Goal: Transaction & Acquisition: Purchase product/service

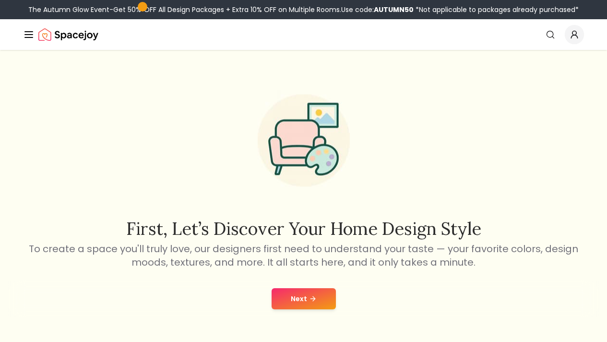
click at [315, 293] on button "Next" at bounding box center [304, 298] width 64 height 21
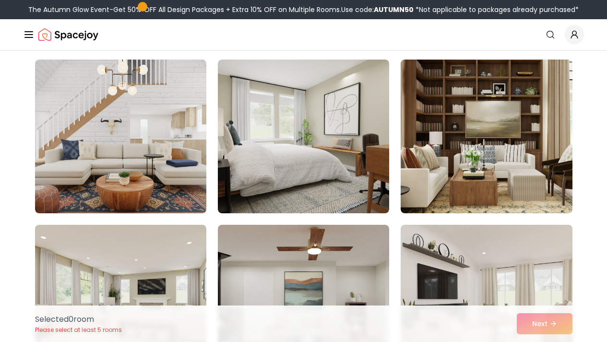
scroll to position [237, 0]
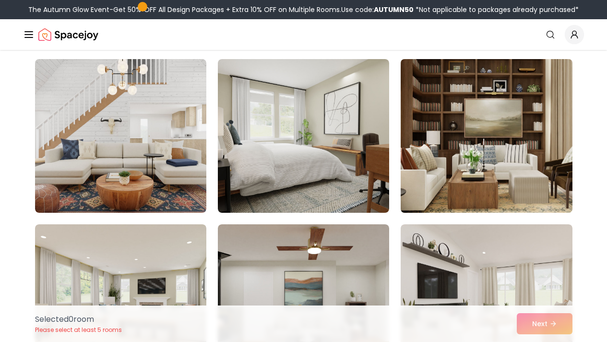
click at [497, 156] on img at bounding box center [487, 135] width 180 height 161
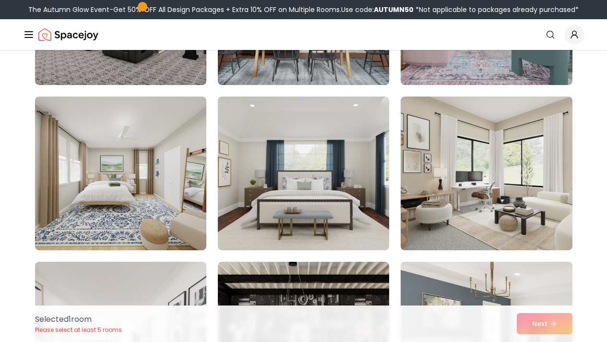
scroll to position [697, 0]
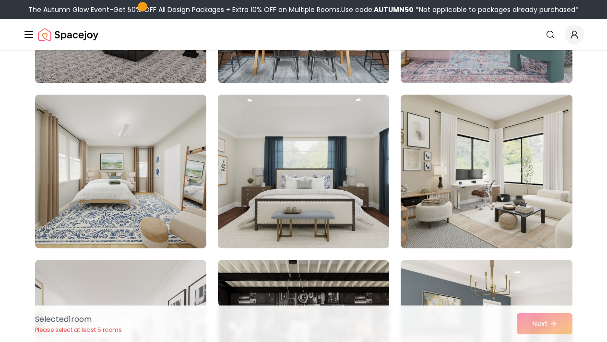
click at [365, 187] on img at bounding box center [304, 171] width 180 height 161
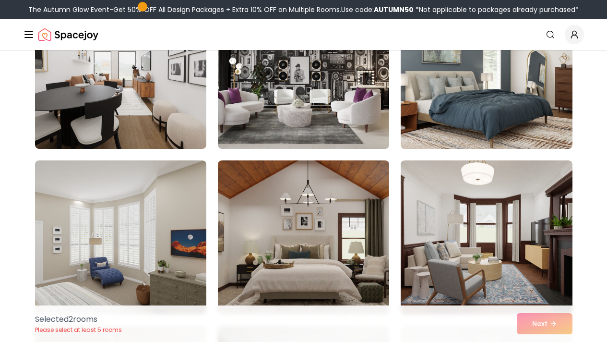
scroll to position [1004, 0]
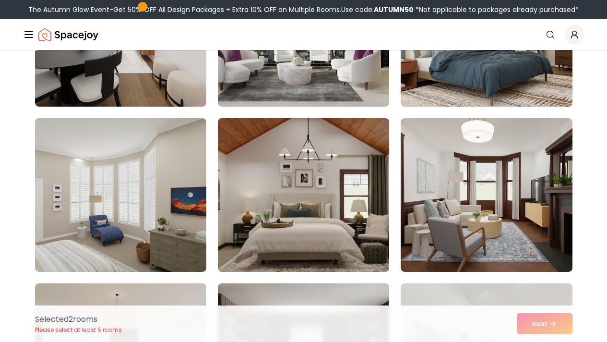
click at [376, 230] on img at bounding box center [304, 194] width 180 height 161
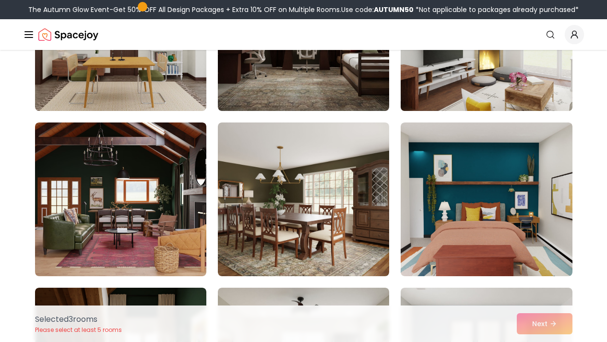
scroll to position [1334, 0]
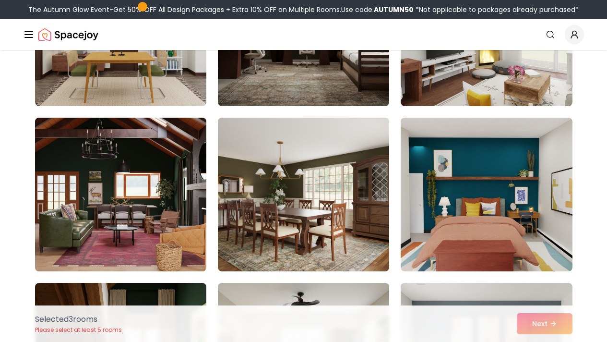
click at [173, 196] on img at bounding box center [121, 194] width 180 height 161
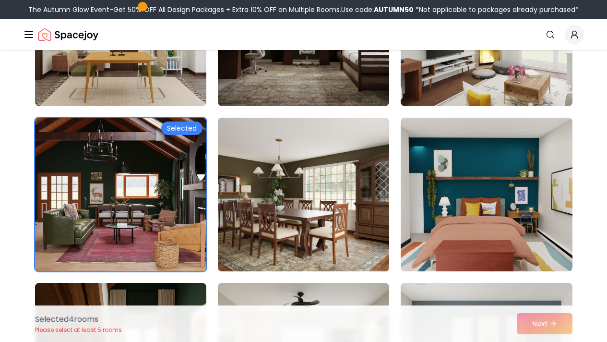
click at [305, 229] on img at bounding box center [304, 194] width 180 height 161
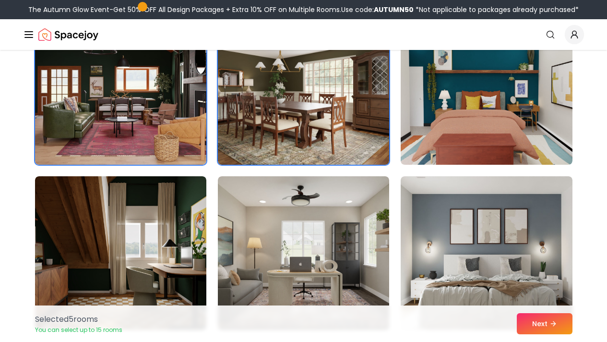
scroll to position [1492, 0]
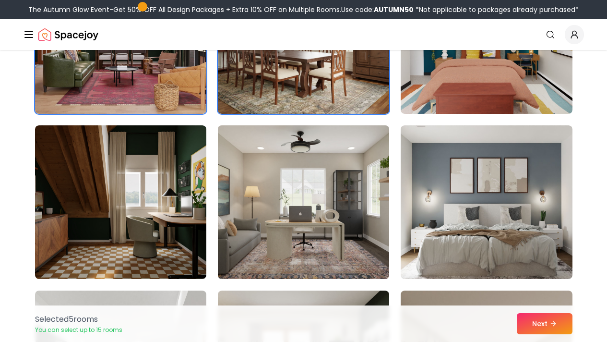
click at [353, 232] on img at bounding box center [304, 201] width 180 height 161
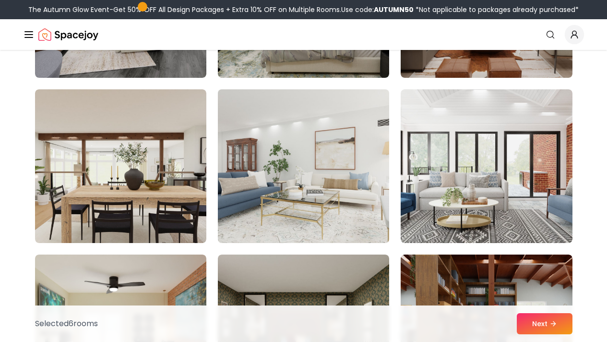
scroll to position [1859, 0]
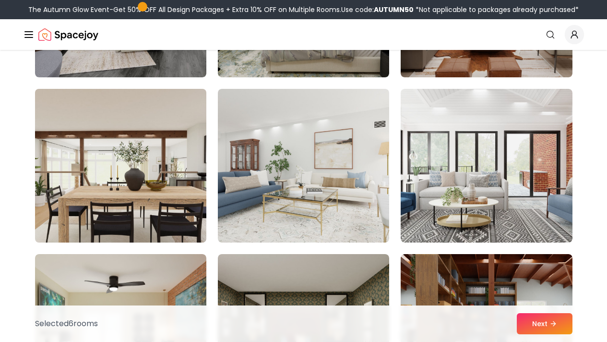
click at [180, 180] on img at bounding box center [121, 165] width 180 height 161
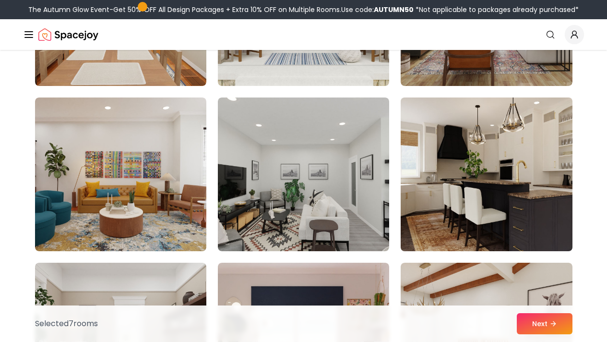
scroll to position [2842, 0]
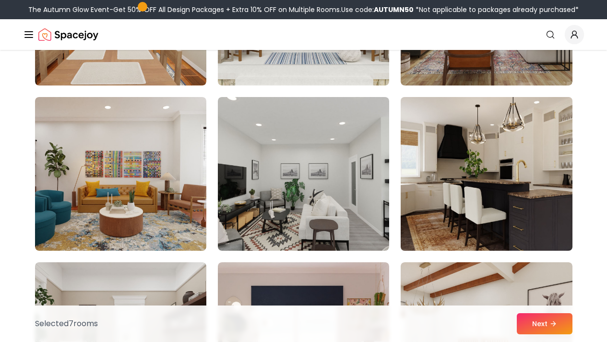
click at [500, 203] on img at bounding box center [487, 173] width 180 height 161
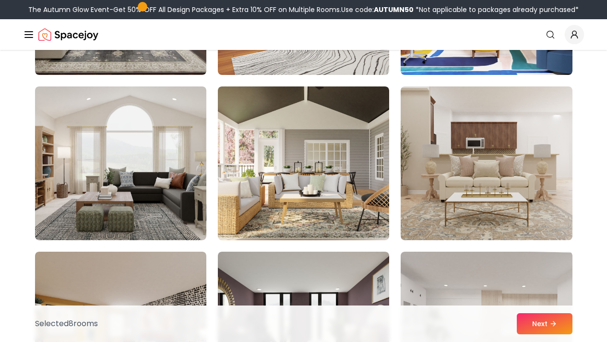
scroll to position [3348, 0]
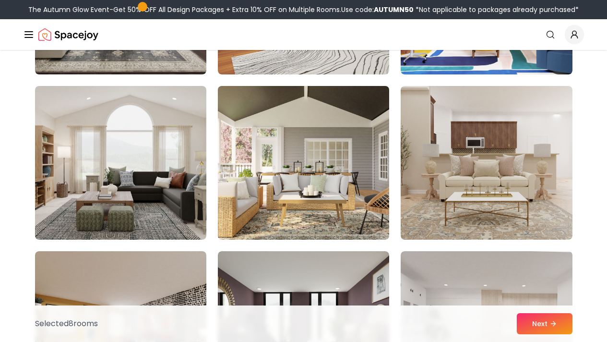
click at [366, 211] on img at bounding box center [304, 162] width 180 height 161
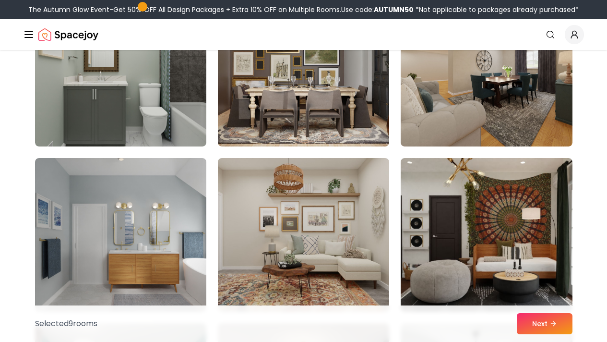
scroll to position [4653, 0]
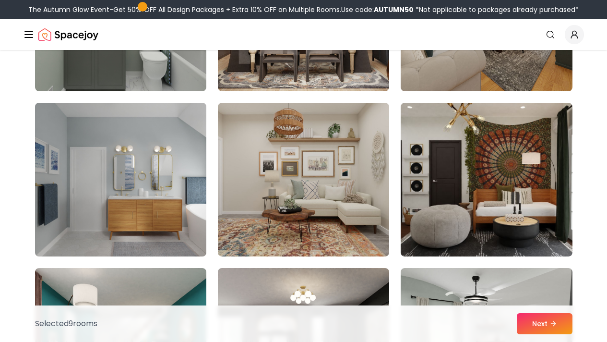
click at [185, 220] on img at bounding box center [121, 179] width 180 height 161
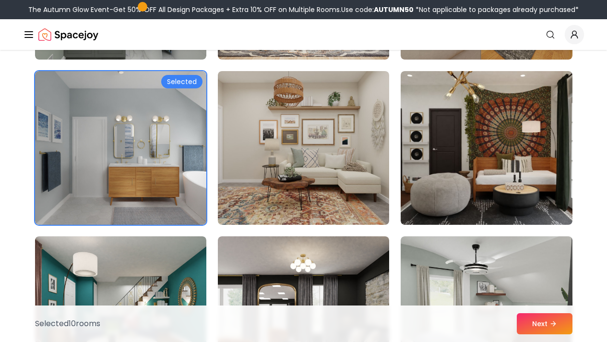
scroll to position [4684, 0]
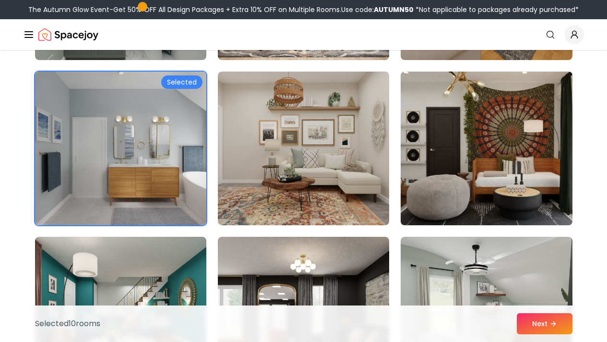
click at [504, 151] on img at bounding box center [487, 148] width 180 height 161
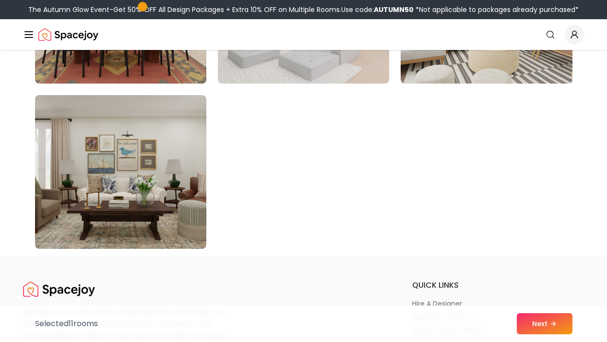
scroll to position [5525, 0]
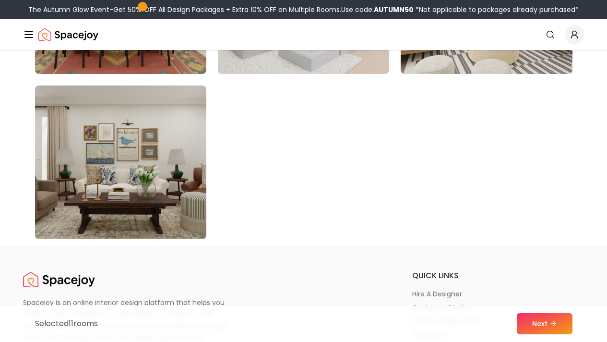
click at [112, 216] on img at bounding box center [121, 162] width 180 height 161
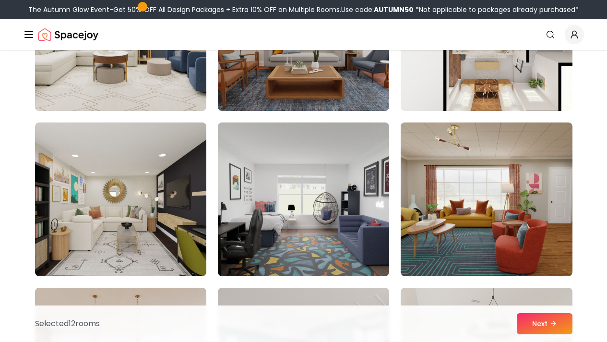
scroll to position [5129, 0]
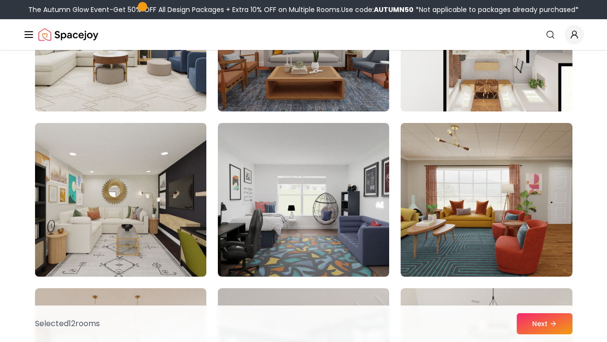
click at [159, 213] on img at bounding box center [121, 199] width 180 height 161
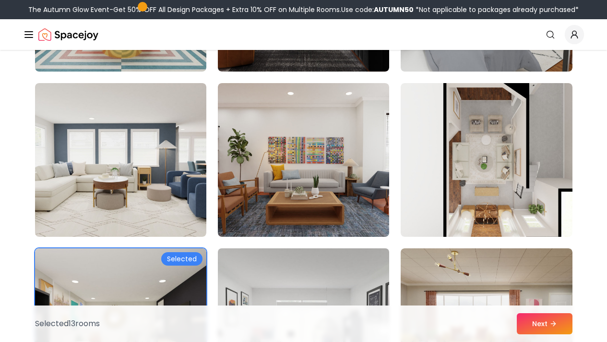
scroll to position [5022, 0]
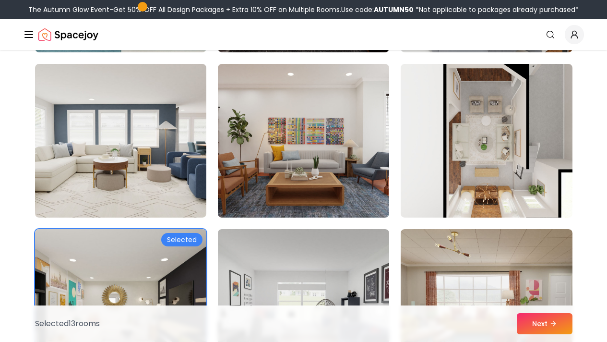
click at [176, 266] on img at bounding box center [121, 305] width 180 height 161
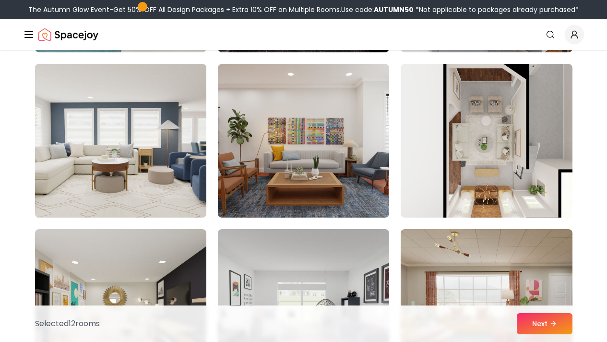
click at [165, 167] on img at bounding box center [121, 140] width 180 height 161
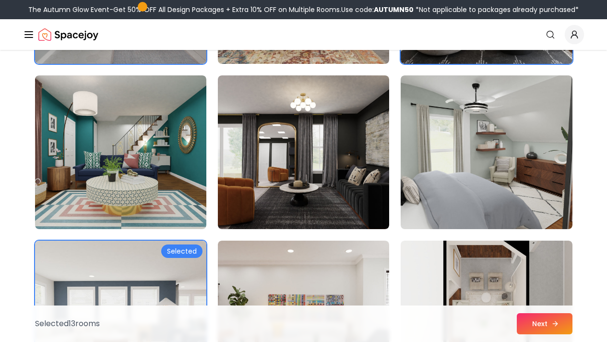
click at [539, 326] on button "Next" at bounding box center [545, 323] width 56 height 21
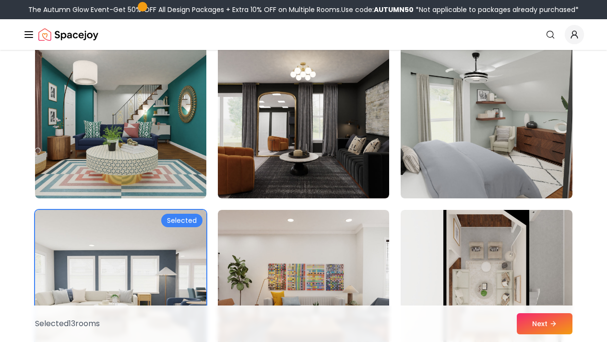
scroll to position [4846, 0]
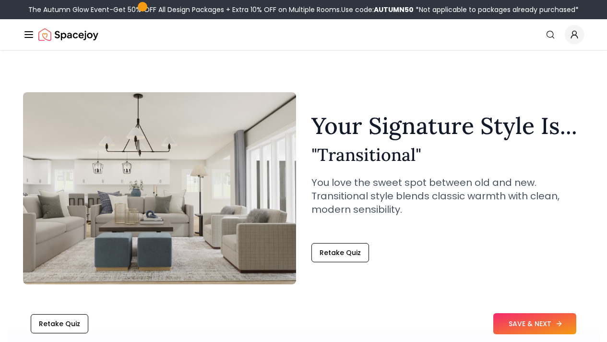
click at [527, 319] on button "SAVE & NEXT" at bounding box center [535, 323] width 83 height 21
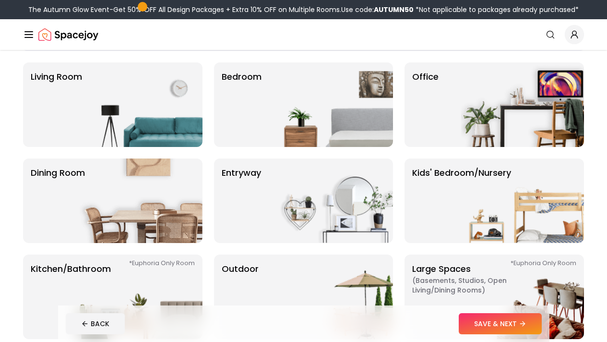
scroll to position [71, 0]
click at [143, 100] on img at bounding box center [141, 104] width 123 height 85
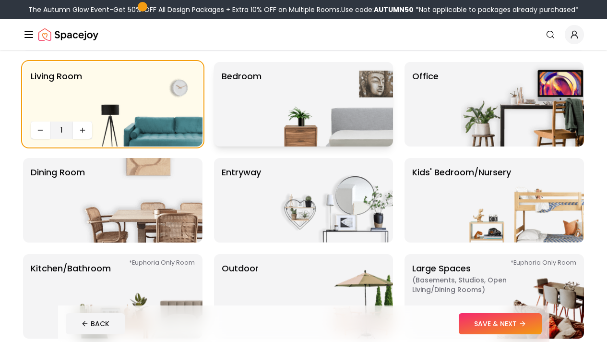
click at [245, 116] on p "Bedroom" at bounding box center [242, 104] width 40 height 69
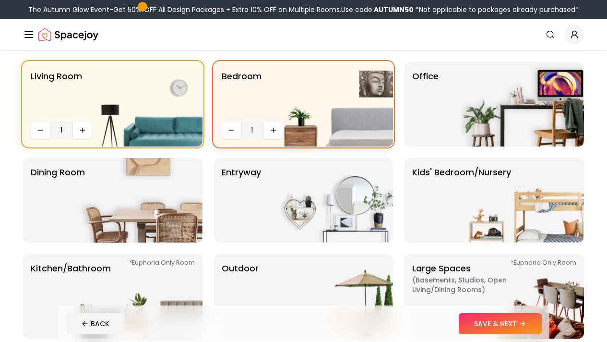
click at [274, 128] on img at bounding box center [331, 104] width 123 height 85
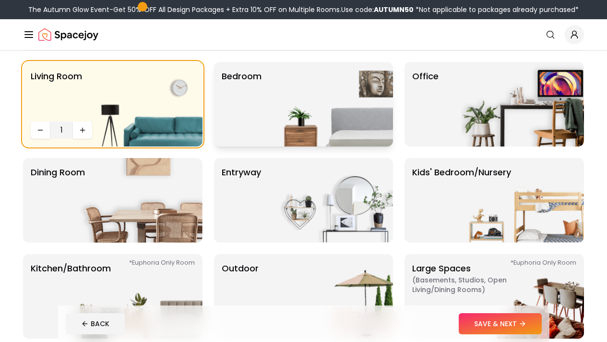
click at [274, 128] on img at bounding box center [331, 104] width 123 height 85
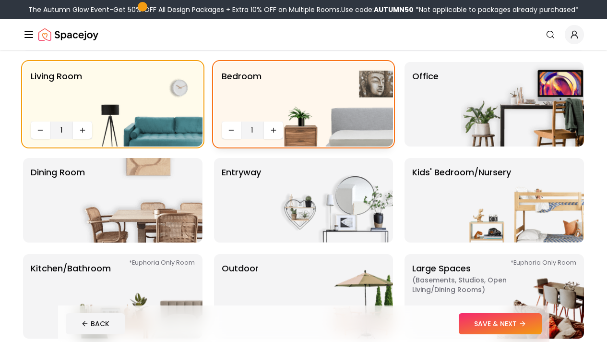
click at [274, 128] on img at bounding box center [331, 104] width 123 height 85
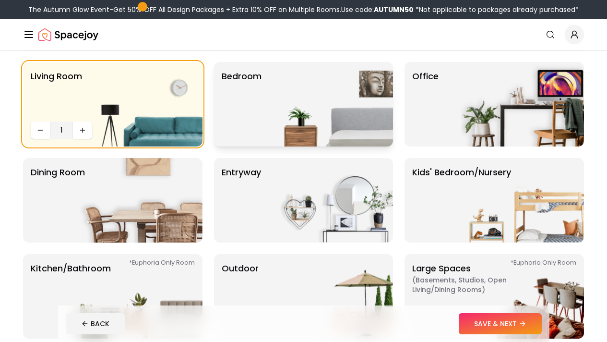
click at [272, 107] on img at bounding box center [331, 104] width 123 height 85
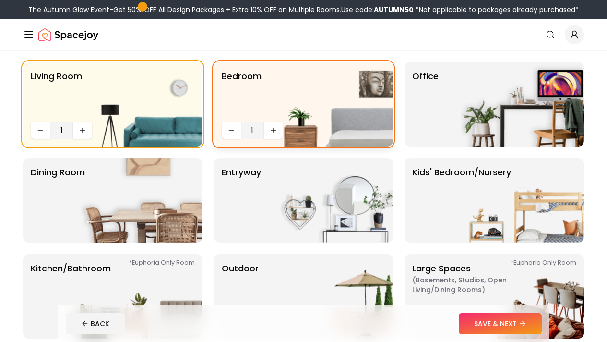
click at [298, 102] on img at bounding box center [331, 104] width 123 height 85
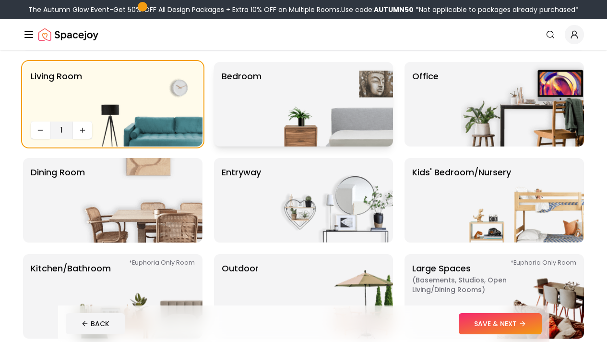
click at [298, 102] on img at bounding box center [331, 104] width 123 height 85
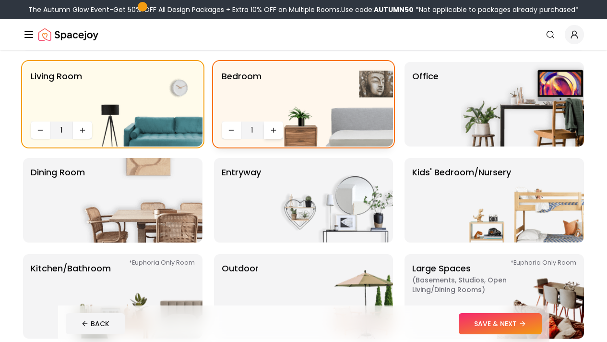
click at [268, 135] on button "Increase quantity" at bounding box center [273, 129] width 19 height 17
click at [271, 132] on img at bounding box center [331, 104] width 123 height 85
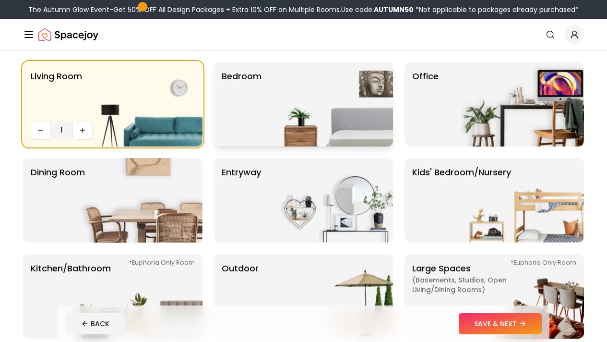
click at [276, 127] on img at bounding box center [331, 104] width 123 height 85
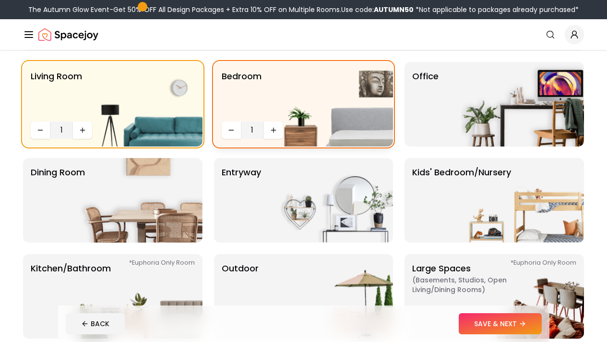
click at [270, 133] on img at bounding box center [331, 104] width 123 height 85
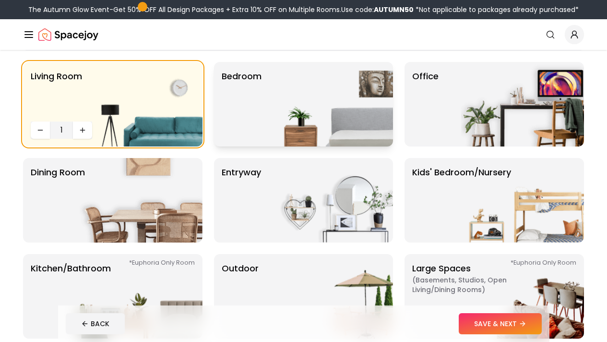
click at [264, 129] on div "Bedroom" at bounding box center [304, 104] width 180 height 85
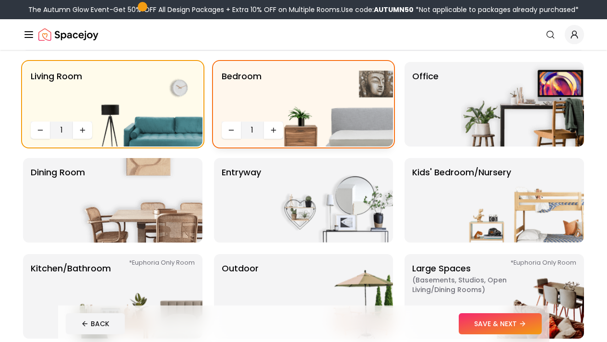
click at [275, 124] on img at bounding box center [331, 104] width 123 height 85
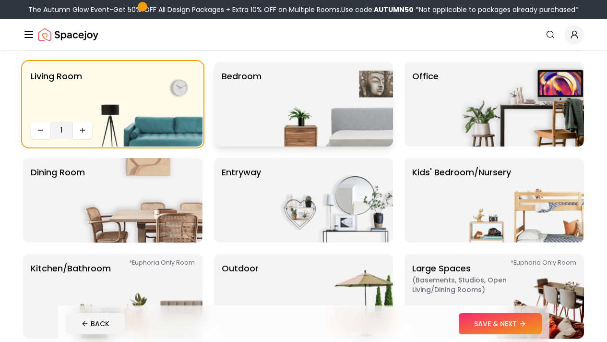
click at [262, 122] on div "Bedroom" at bounding box center [304, 104] width 180 height 85
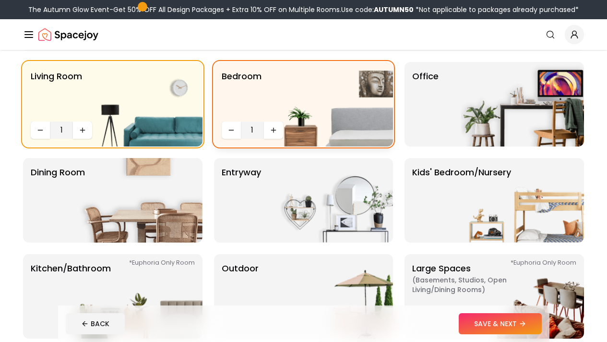
click at [271, 130] on img at bounding box center [331, 104] width 123 height 85
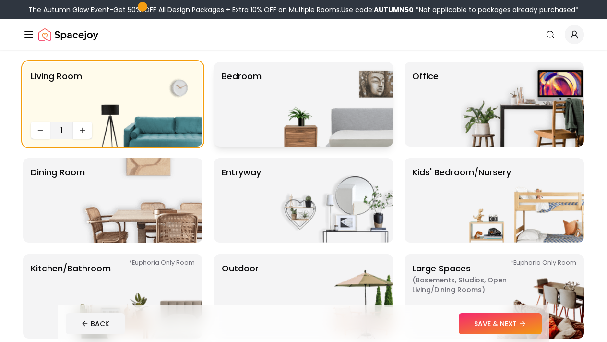
click at [271, 130] on img at bounding box center [331, 104] width 123 height 85
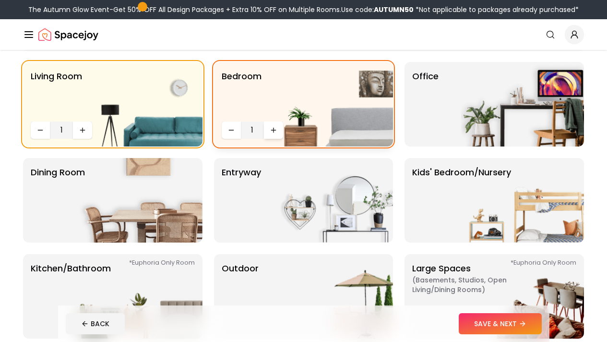
click at [268, 130] on button "Increase quantity" at bounding box center [273, 129] width 19 height 17
click at [531, 106] on img at bounding box center [522, 104] width 123 height 85
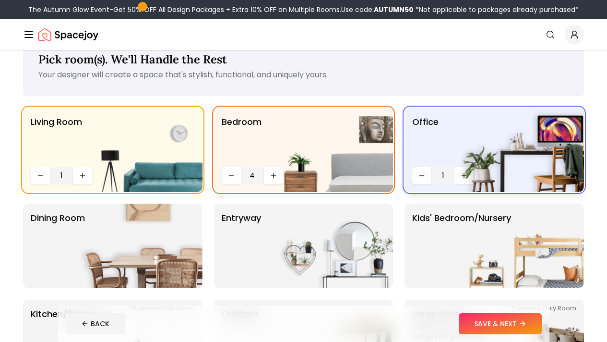
scroll to position [26, 0]
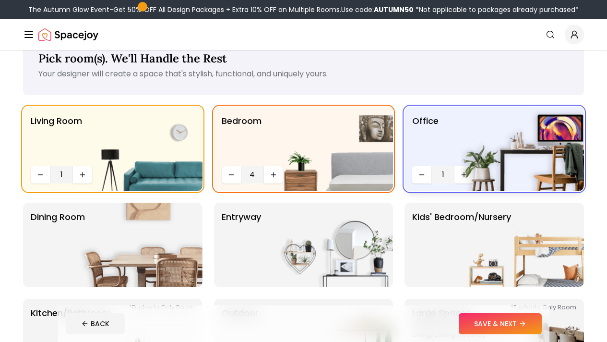
click at [463, 171] on img at bounding box center [522, 149] width 123 height 85
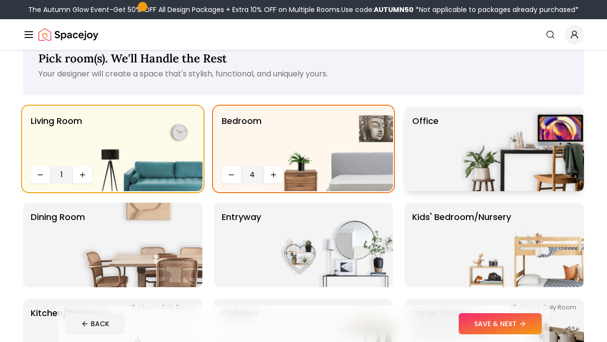
click at [458, 162] on div "Office" at bounding box center [495, 149] width 180 height 85
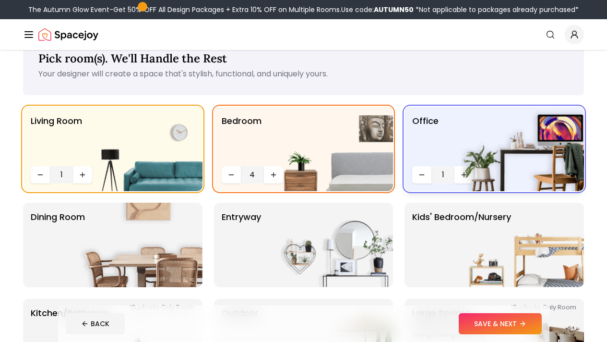
click at [463, 173] on img at bounding box center [522, 149] width 123 height 85
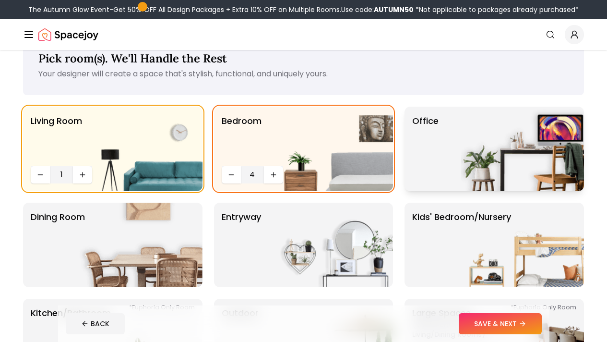
click at [463, 173] on img at bounding box center [522, 149] width 123 height 85
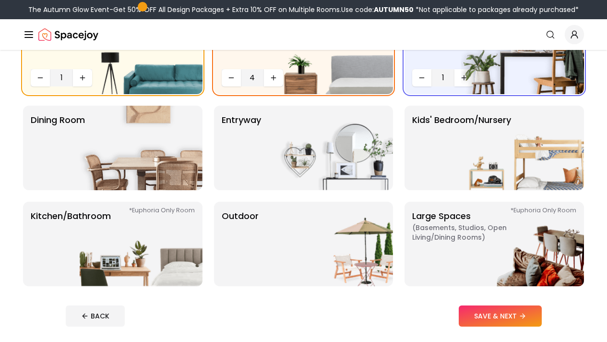
scroll to position [126, 0]
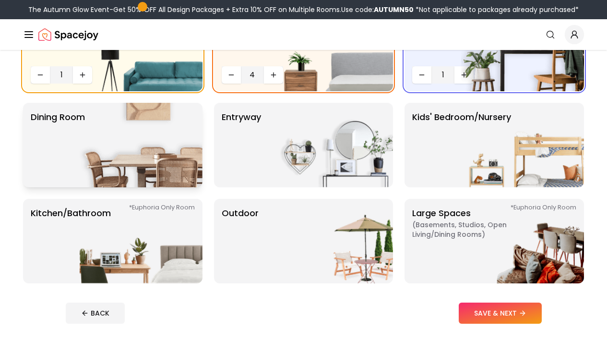
click at [133, 161] on img at bounding box center [141, 145] width 123 height 85
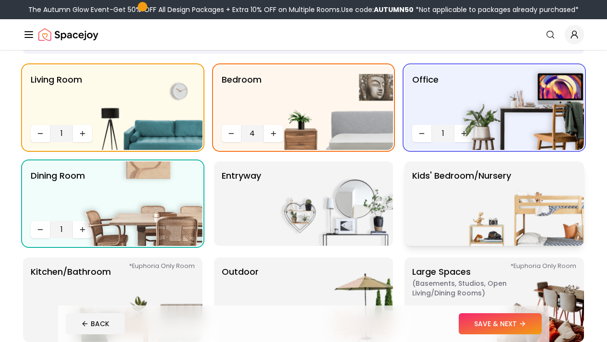
scroll to position [66, 0]
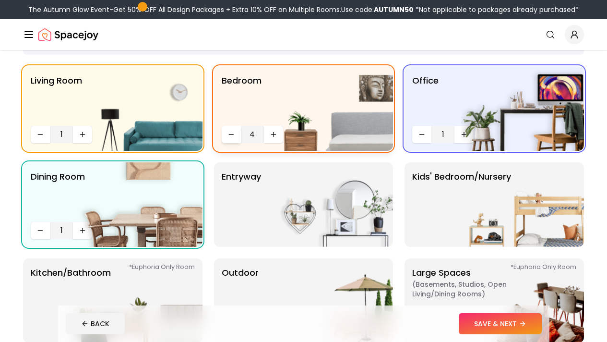
click at [233, 136] on icon "Decrease quantity" at bounding box center [232, 135] width 8 height 8
click at [436, 219] on p "Kids' Bedroom/Nursery" at bounding box center [461, 204] width 99 height 69
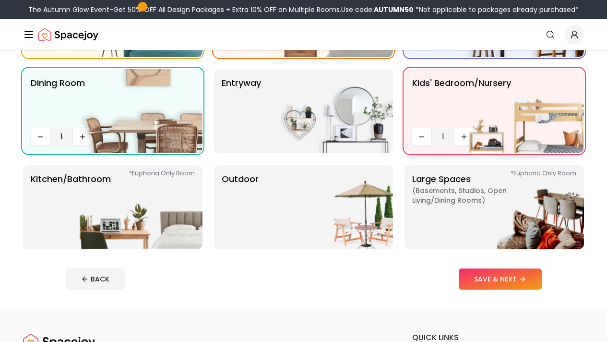
scroll to position [161, 0]
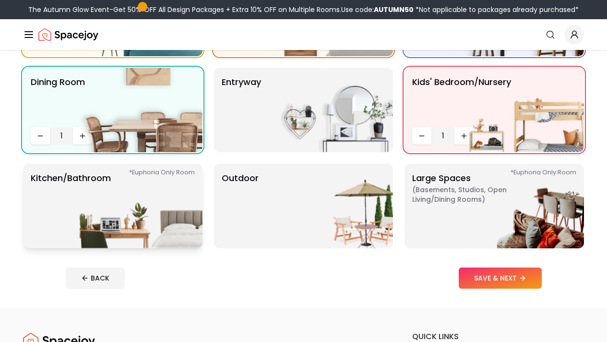
click at [148, 205] on img at bounding box center [141, 206] width 123 height 85
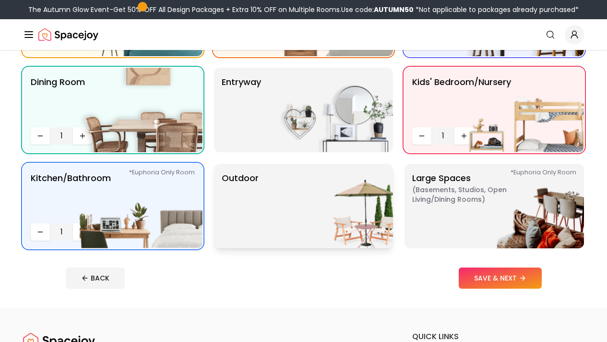
click at [326, 204] on img at bounding box center [331, 206] width 123 height 85
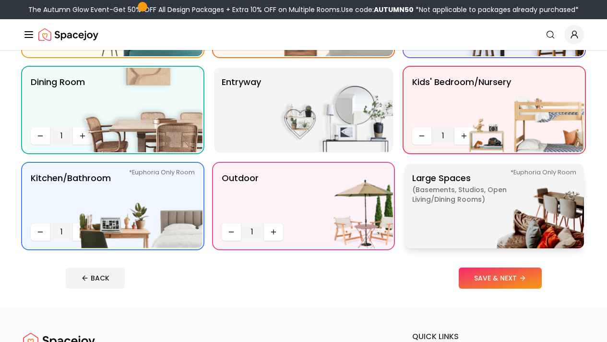
click at [461, 207] on p "Large Spaces ( Basements, Studios, Open living/dining rooms ) *Euphoria Only Ro…" at bounding box center [472, 205] width 120 height 69
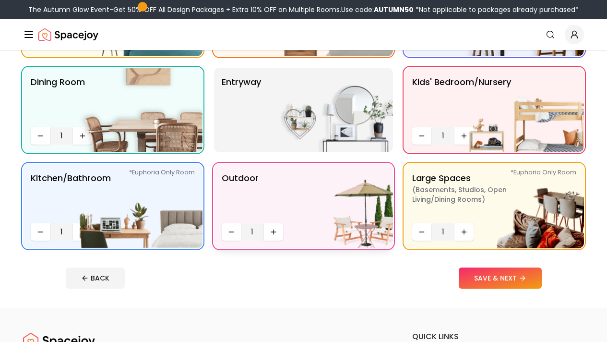
scroll to position [164, 0]
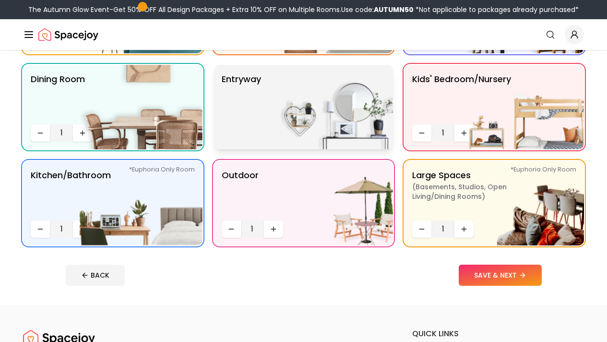
click at [340, 116] on img at bounding box center [331, 107] width 123 height 85
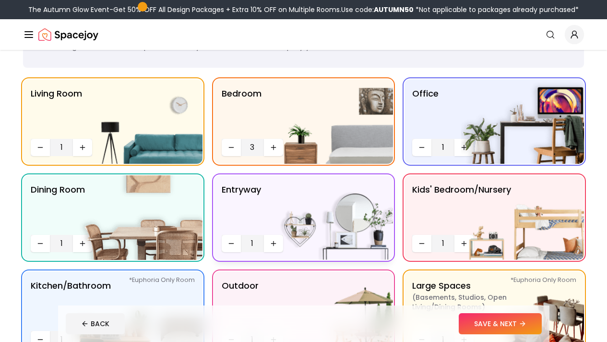
scroll to position [39, 0]
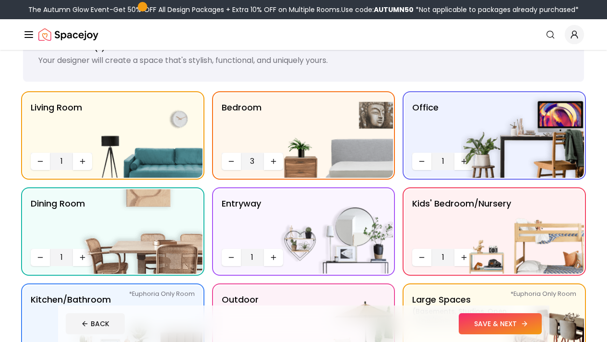
click at [529, 320] on button "SAVE & NEXT" at bounding box center [500, 323] width 83 height 21
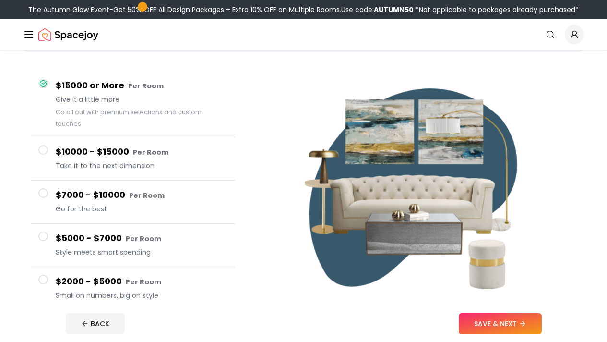
scroll to position [70, 0]
click at [159, 147] on small "Per Room" at bounding box center [151, 152] width 36 height 10
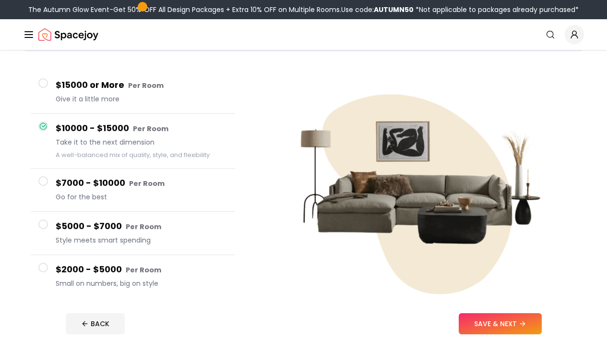
click at [130, 105] on div "$15000 or More Per Room Give it a little more" at bounding box center [142, 91] width 172 height 27
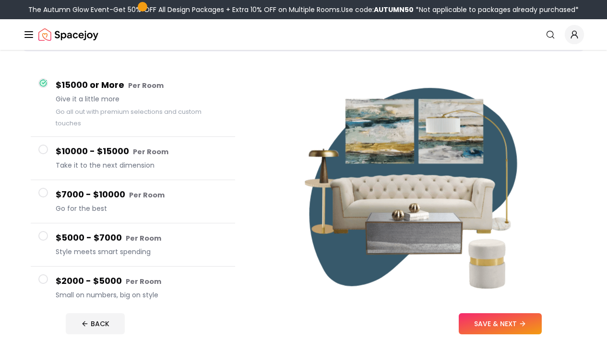
click at [131, 145] on h4 "$10000 - $15000 Per Room" at bounding box center [142, 152] width 172 height 14
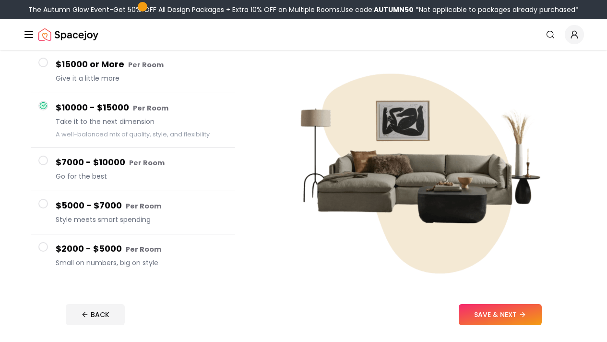
scroll to position [58, 0]
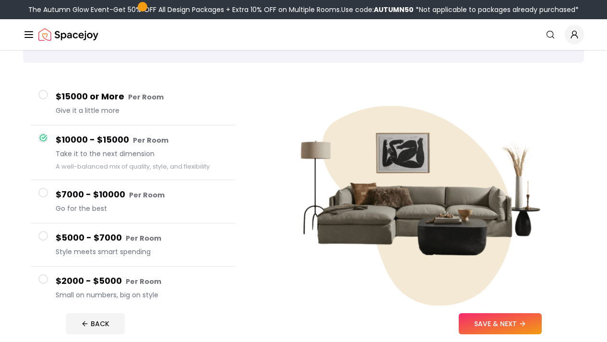
click at [148, 109] on span "Give it a little more" at bounding box center [142, 111] width 172 height 10
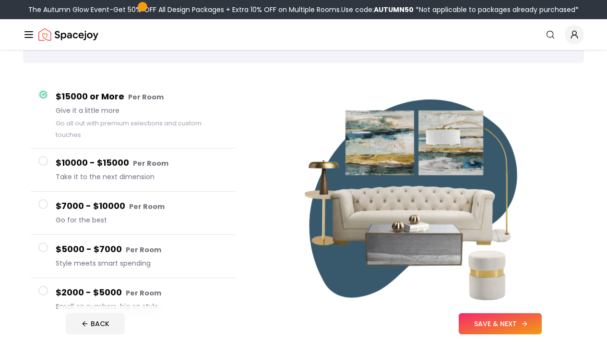
click at [542, 329] on button "SAVE & NEXT" at bounding box center [500, 323] width 83 height 21
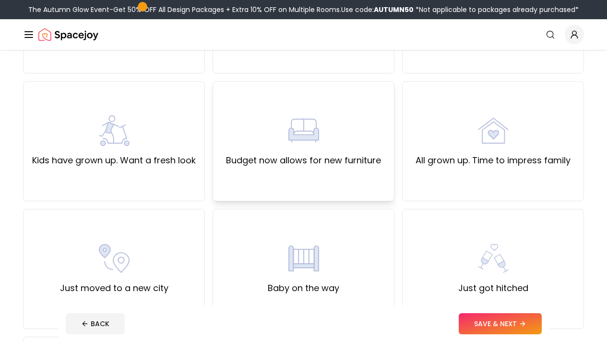
scroll to position [180, 0]
click at [355, 158] on label "Budget now allows for new furniture" at bounding box center [303, 159] width 155 height 13
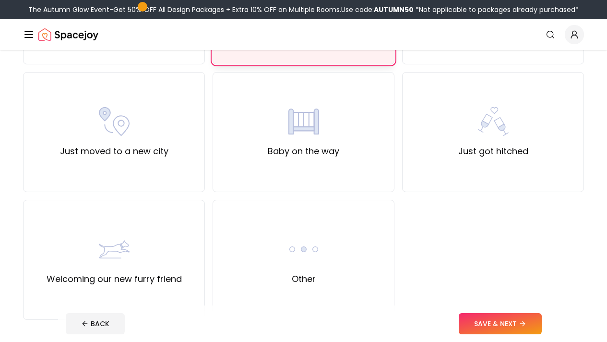
scroll to position [318, 0]
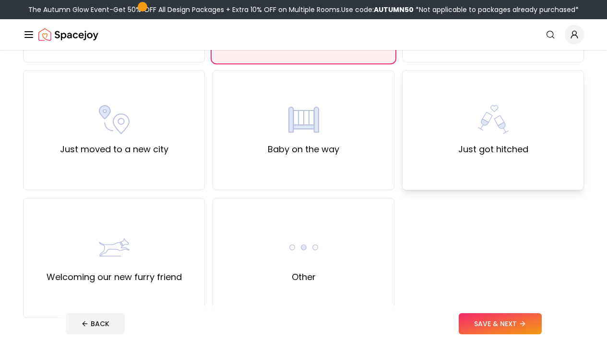
click at [476, 170] on div "Just got hitched" at bounding box center [493, 130] width 182 height 120
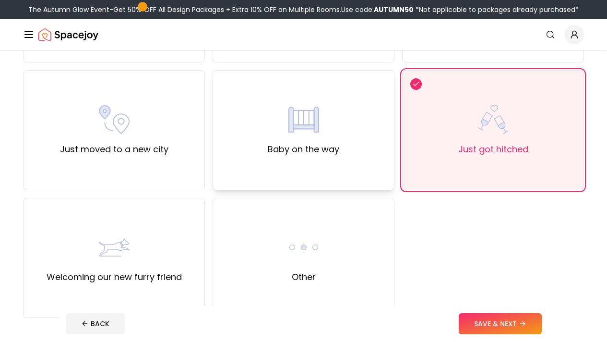
click at [374, 165] on div "Baby on the way" at bounding box center [304, 130] width 182 height 120
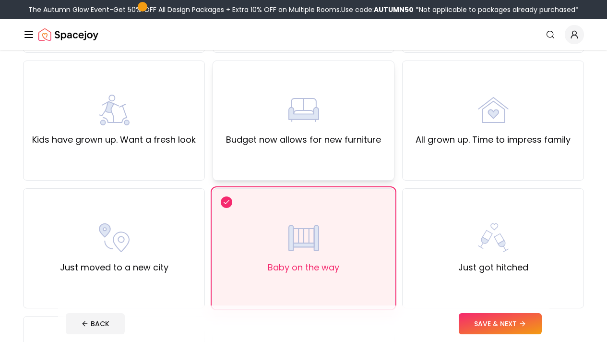
scroll to position [199, 0]
click at [345, 165] on div "Budget now allows for new furniture" at bounding box center [304, 121] width 182 height 120
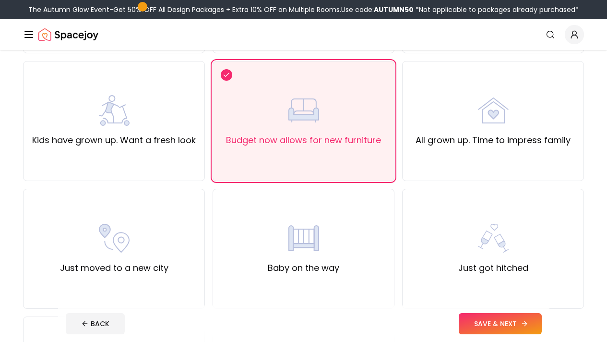
click at [516, 323] on button "SAVE & NEXT" at bounding box center [500, 323] width 83 height 21
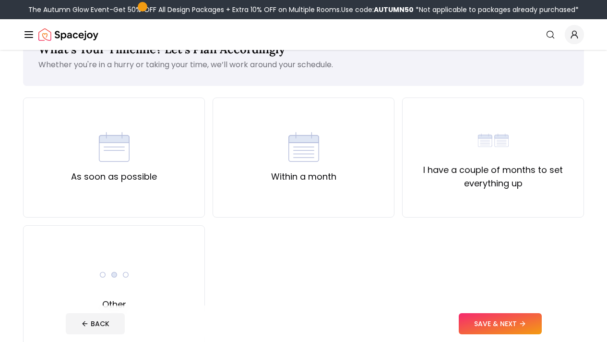
scroll to position [32, 0]
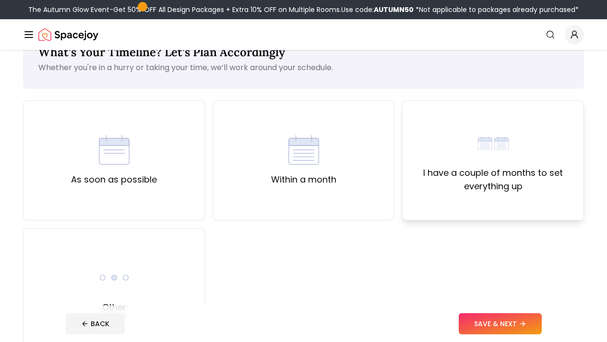
click at [497, 165] on div "I have a couple of months to set everything up" at bounding box center [494, 160] width 166 height 65
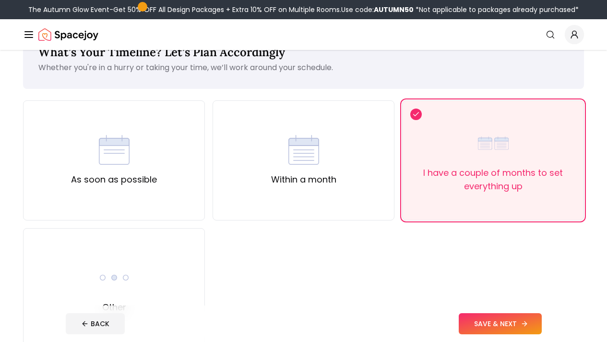
click at [508, 322] on button "SAVE & NEXT" at bounding box center [500, 323] width 83 height 21
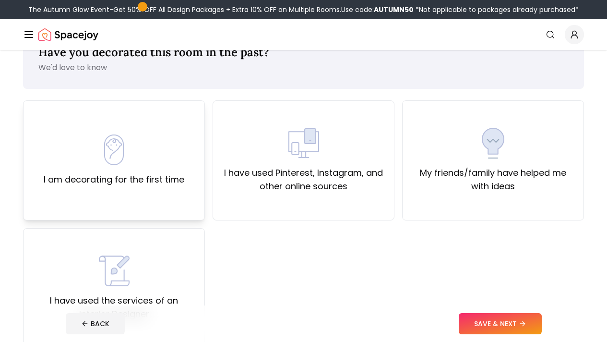
click at [165, 153] on div "I am decorating for the first time" at bounding box center [114, 160] width 141 height 52
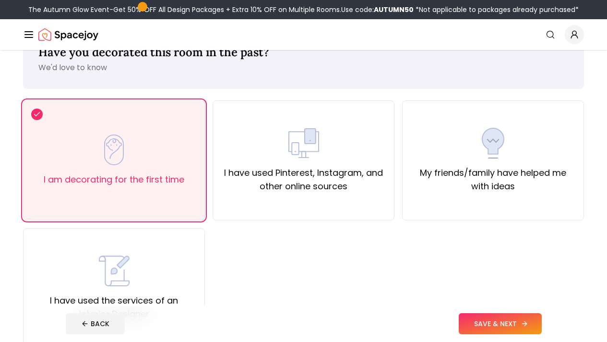
click at [518, 326] on button "SAVE & NEXT" at bounding box center [500, 323] width 83 height 21
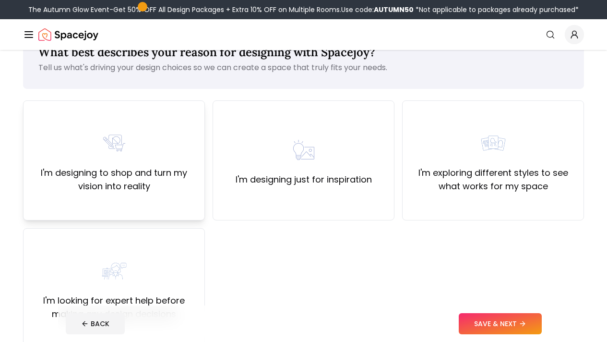
click at [166, 155] on div "I'm designing to shop and turn my vision into reality" at bounding box center [114, 160] width 166 height 65
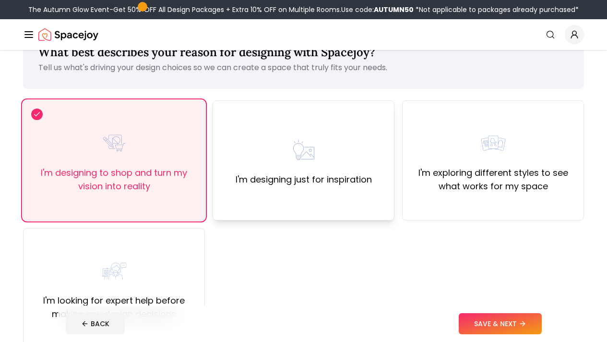
click at [324, 180] on label "I'm designing just for inspiration" at bounding box center [304, 179] width 136 height 13
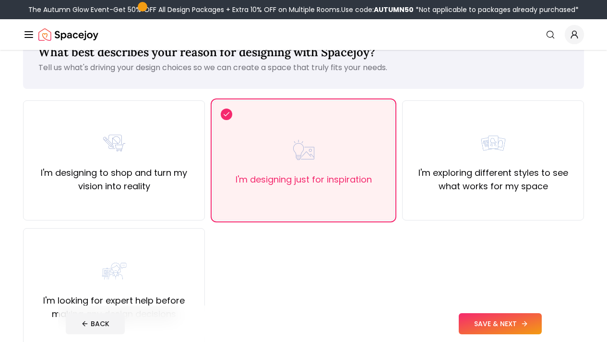
click at [512, 319] on button "SAVE & NEXT" at bounding box center [500, 323] width 83 height 21
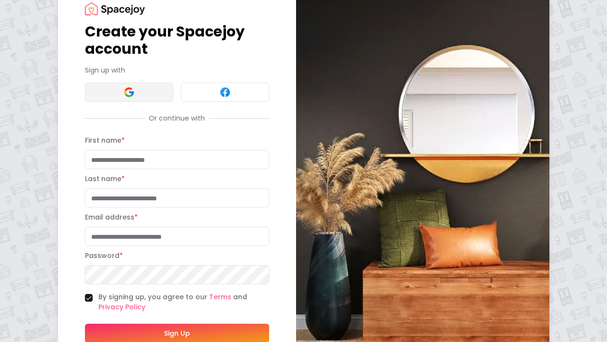
click at [104, 99] on button at bounding box center [129, 92] width 88 height 19
